Goal: Information Seeking & Learning: Learn about a topic

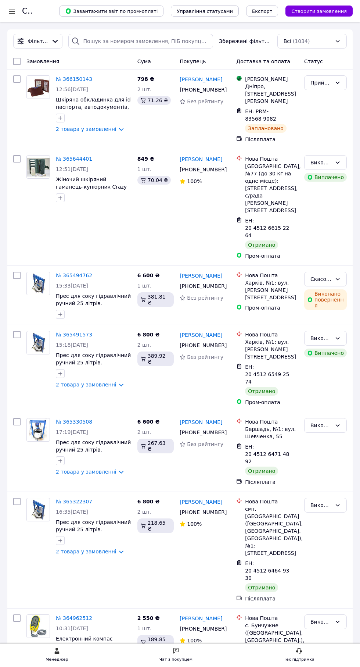
click at [11, 13] on div at bounding box center [11, 11] width 9 height 7
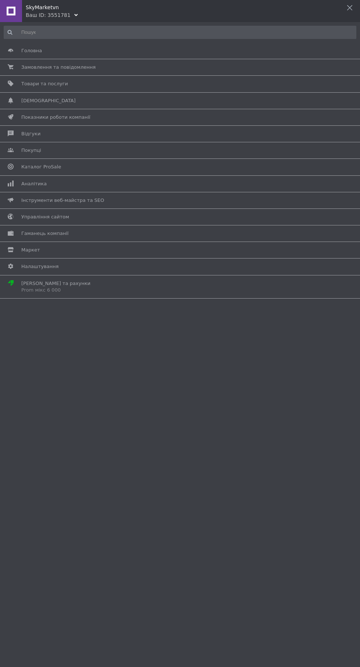
click at [29, 182] on span "Аналітика" at bounding box center [33, 184] width 25 height 7
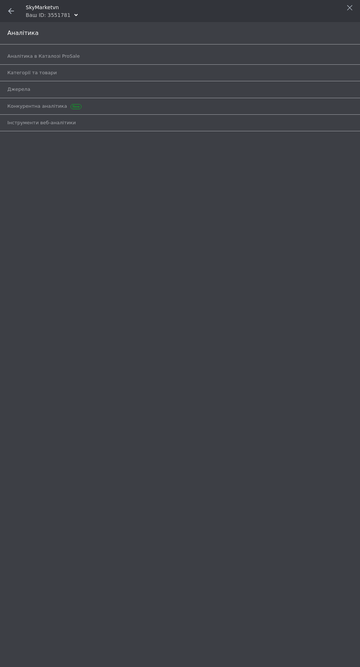
click at [26, 56] on span "Аналітика в Каталозі ProSale" at bounding box center [43, 56] width 72 height 7
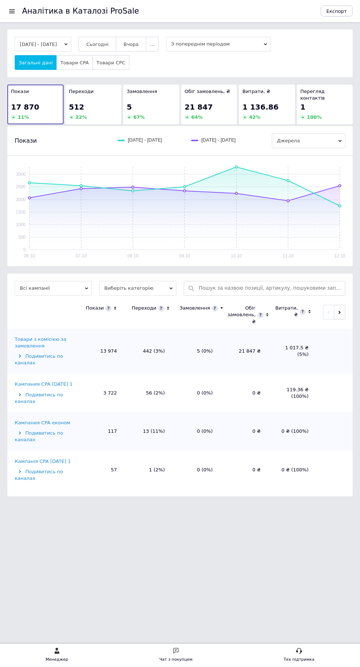
click at [103, 45] on span "Сьогодні" at bounding box center [97, 45] width 22 height 6
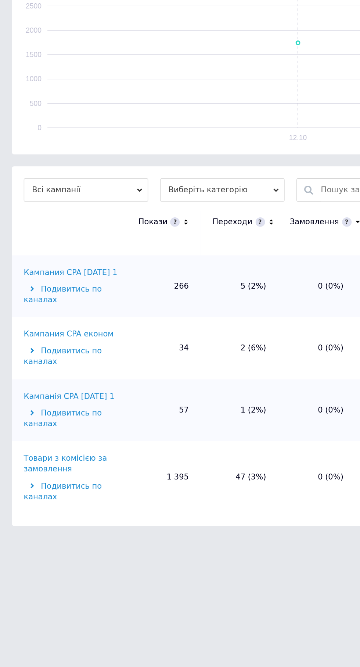
click at [43, 330] on div "Кампания CPA [DATE] 1" at bounding box center [44, 333] width 58 height 7
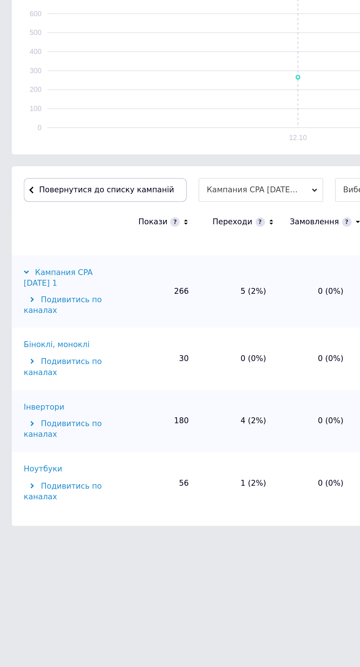
click at [23, 417] on div "Інвертори" at bounding box center [27, 416] width 25 height 7
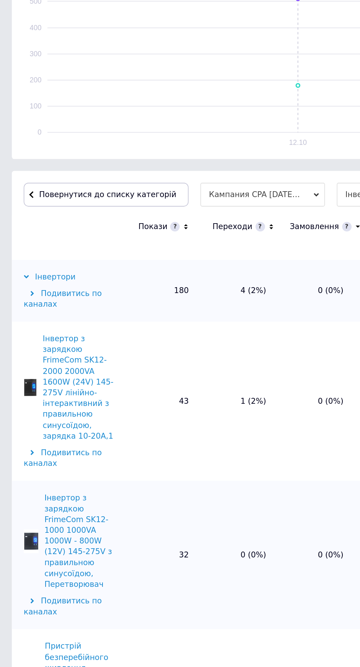
click at [31, 281] on span "Повернутися до списку категорій" at bounding box center [65, 282] width 87 height 6
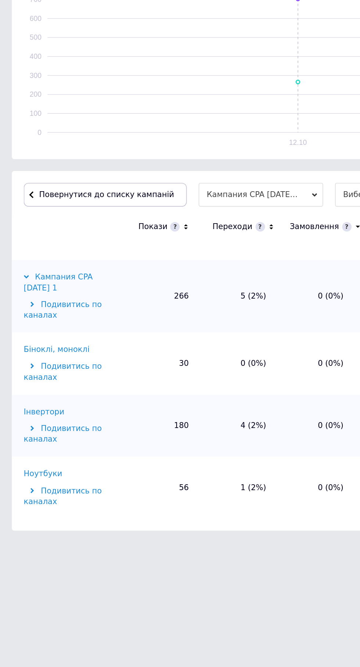
click at [31, 281] on span "Повернутися до списку кампаній" at bounding box center [66, 282] width 84 height 6
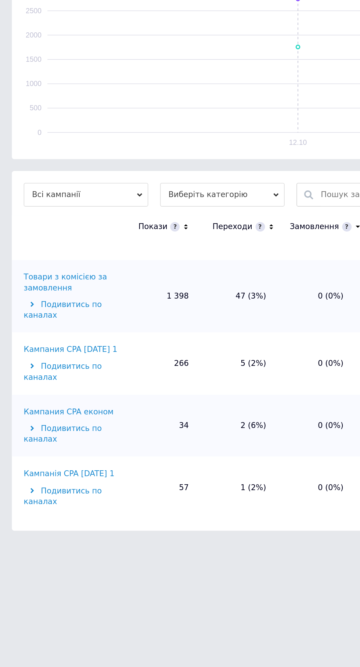
click at [27, 332] on div "Товари з комісією за замовлення" at bounding box center [45, 336] width 60 height 13
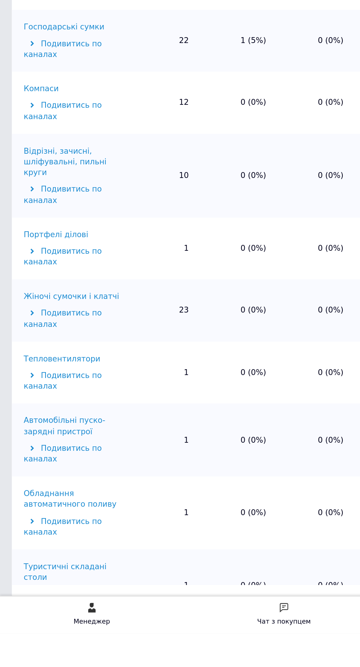
scroll to position [285, 0]
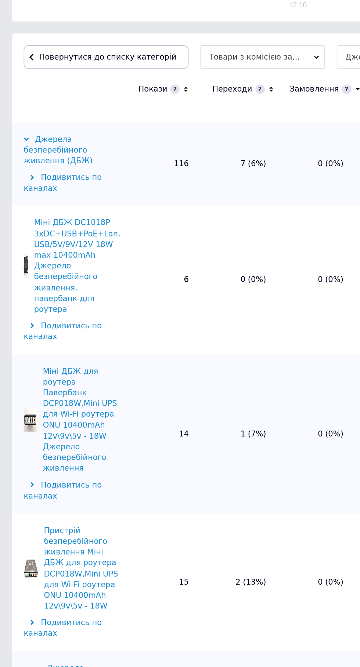
scroll to position [0, 0]
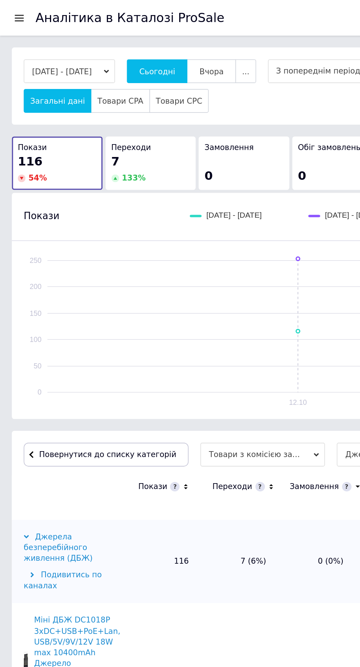
click at [10, 11] on div at bounding box center [11, 11] width 9 height 7
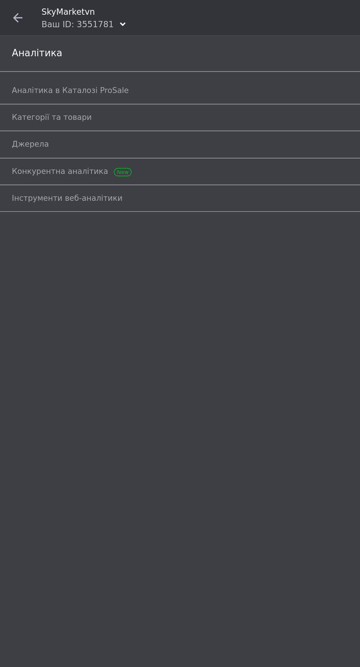
click at [6, 14] on span at bounding box center [11, 11] width 22 height 22
